Goal: Information Seeking & Learning: Understand process/instructions

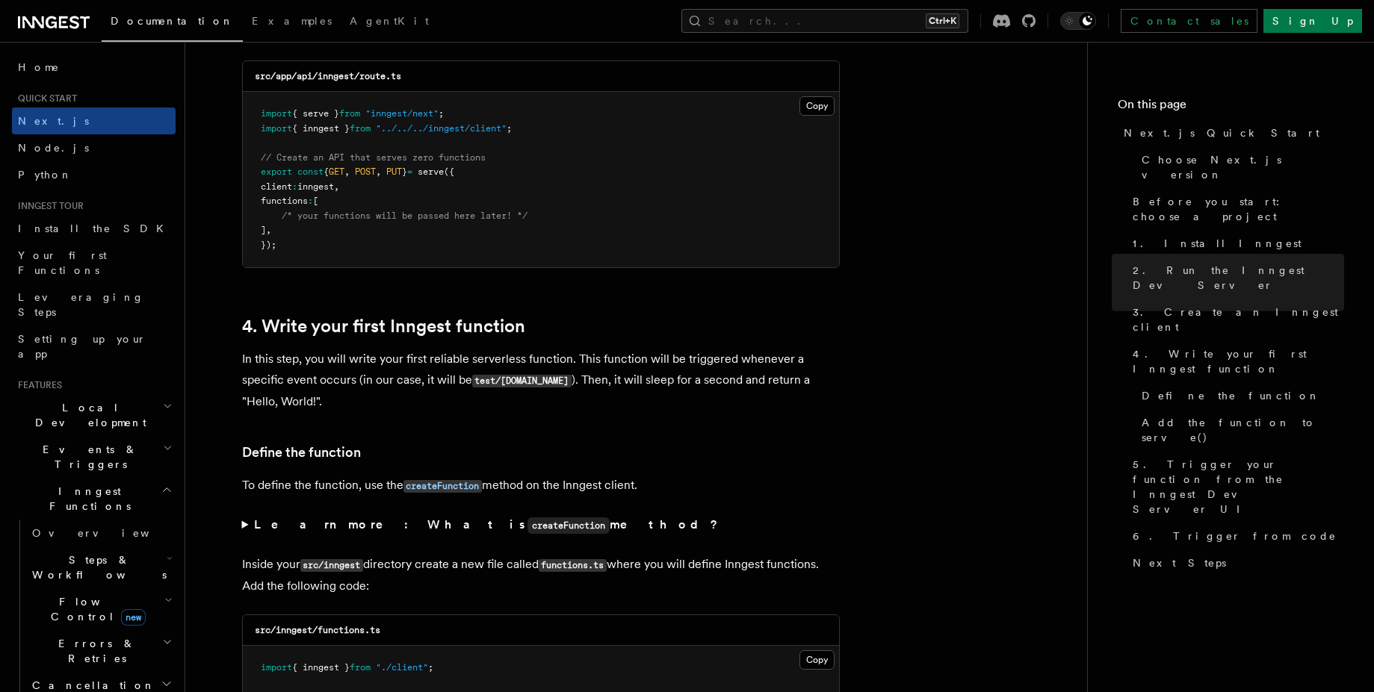
scroll to position [2158, 0]
click at [829, 101] on button "Copy Copied" at bounding box center [816, 104] width 35 height 19
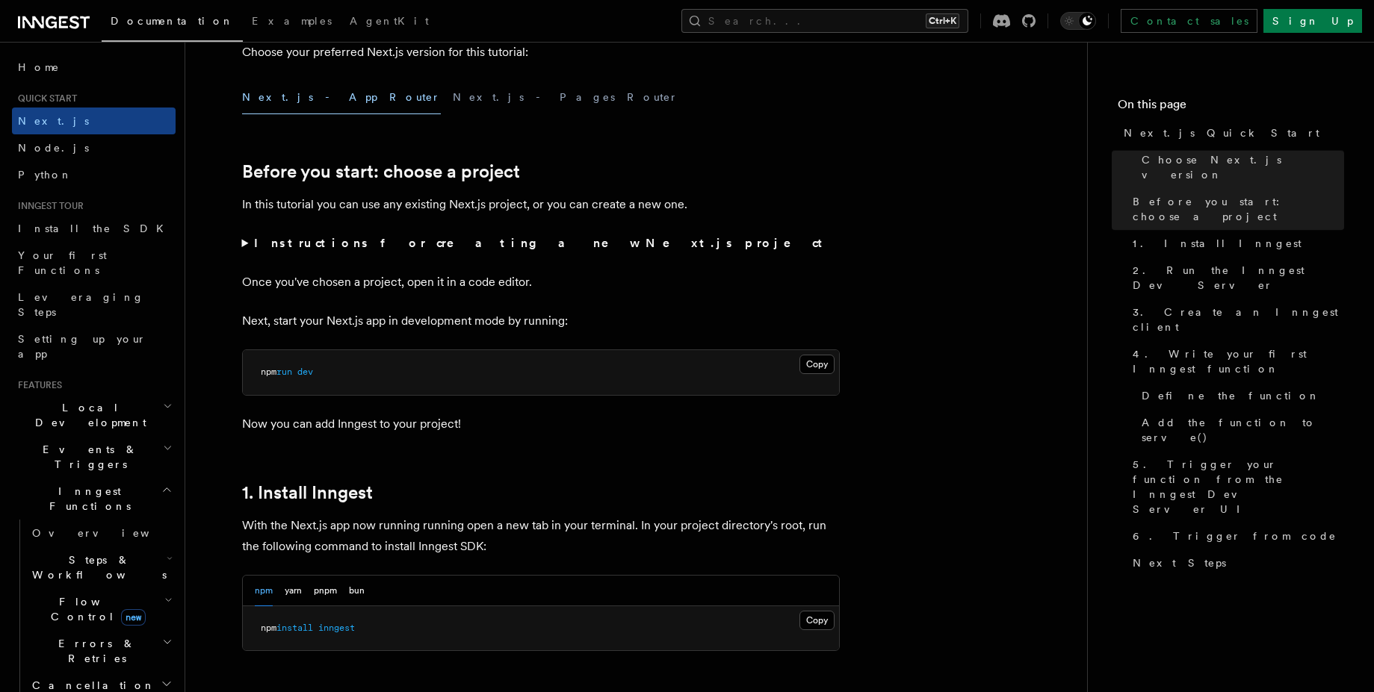
scroll to position [0, 0]
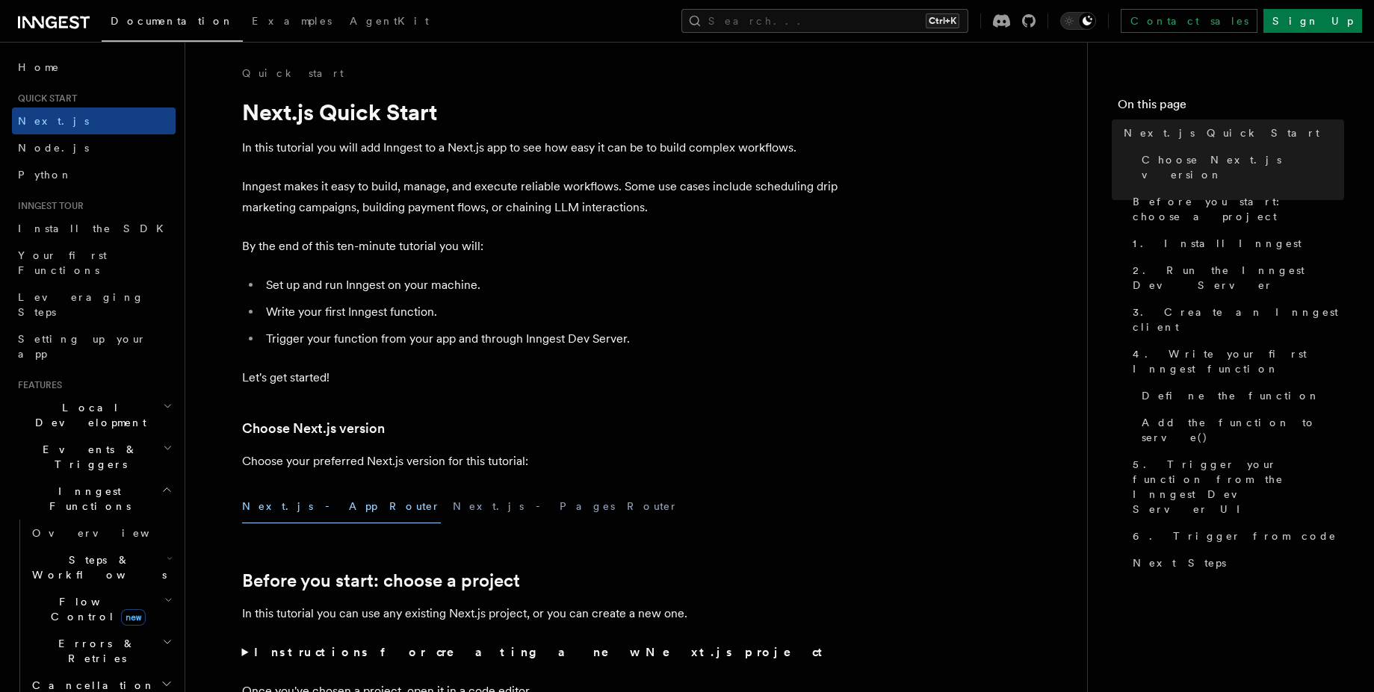
click at [54, 87] on div "Home Quick start Next.js Node.js Python Inngest tour Install the SDK Your first…" at bounding box center [94, 695] width 164 height 1282
click at [48, 95] on span "Quick start" at bounding box center [44, 99] width 65 height 12
click at [38, 72] on span "Home" at bounding box center [39, 67] width 42 height 15
